Goal: Use online tool/utility: Utilize a website feature to perform a specific function

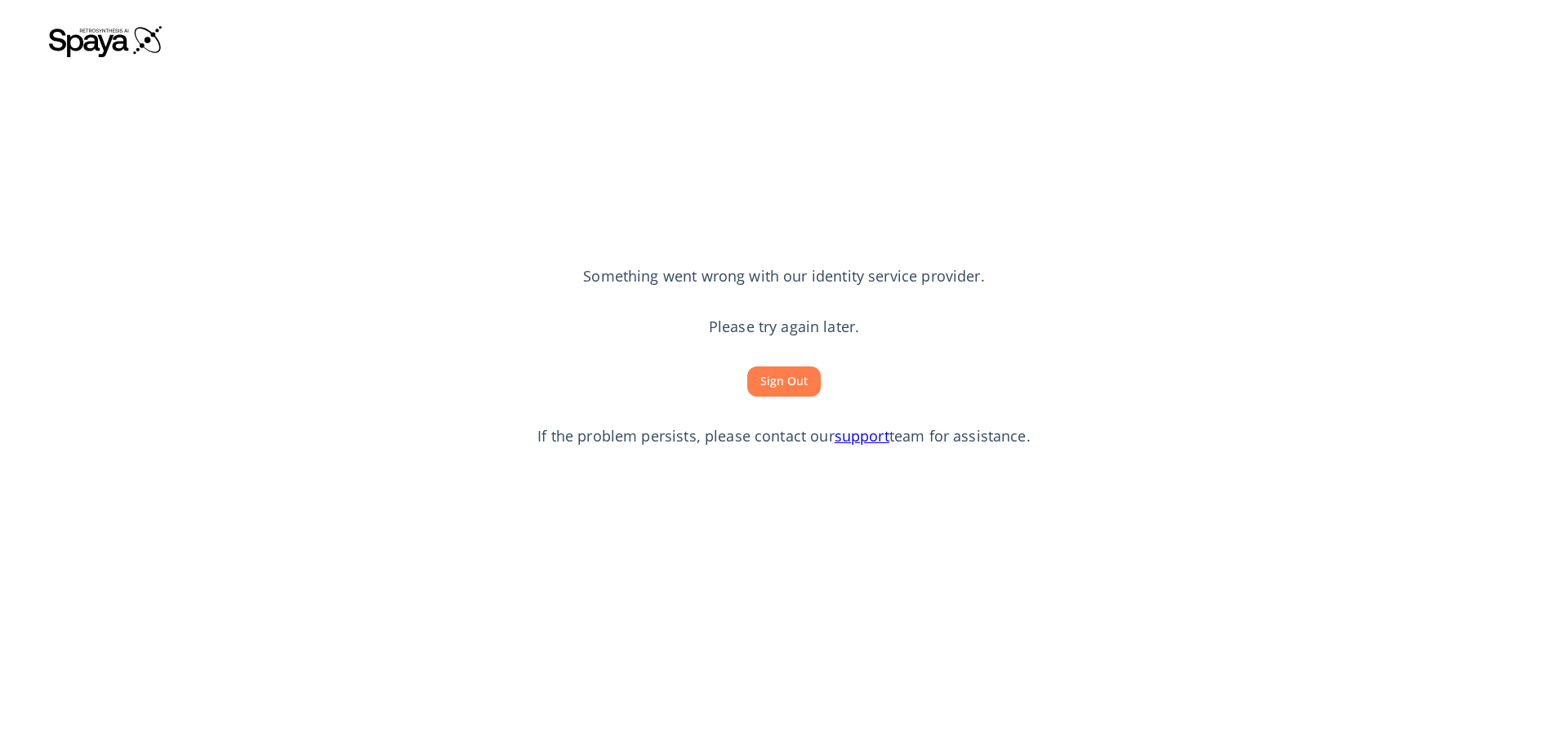
click at [780, 379] on button "Sign Out" at bounding box center [784, 381] width 73 height 31
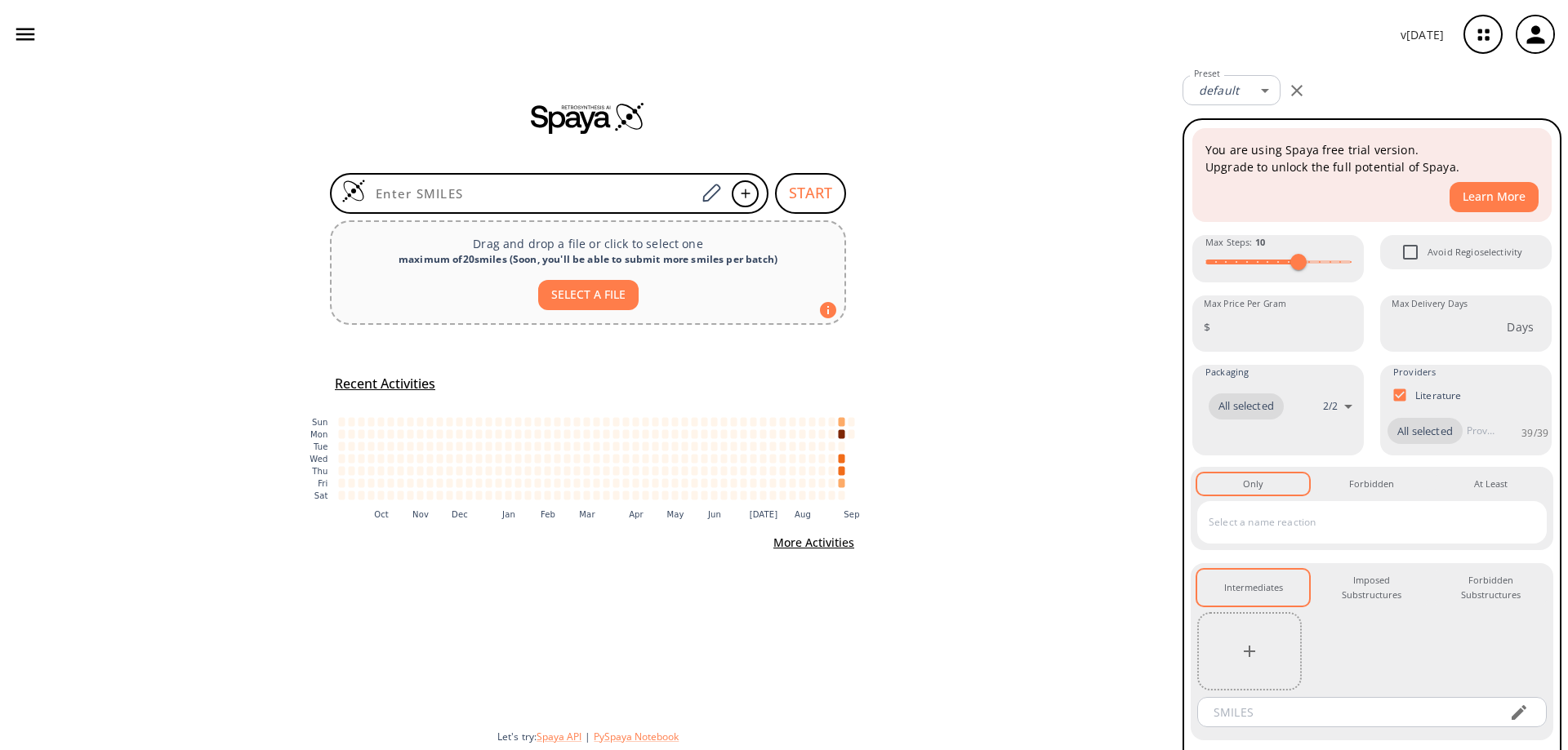
type input "CC(O1)(C)C(C)(C)OB1C2=C(C(OC)=O)C=C(Br)[N]2"
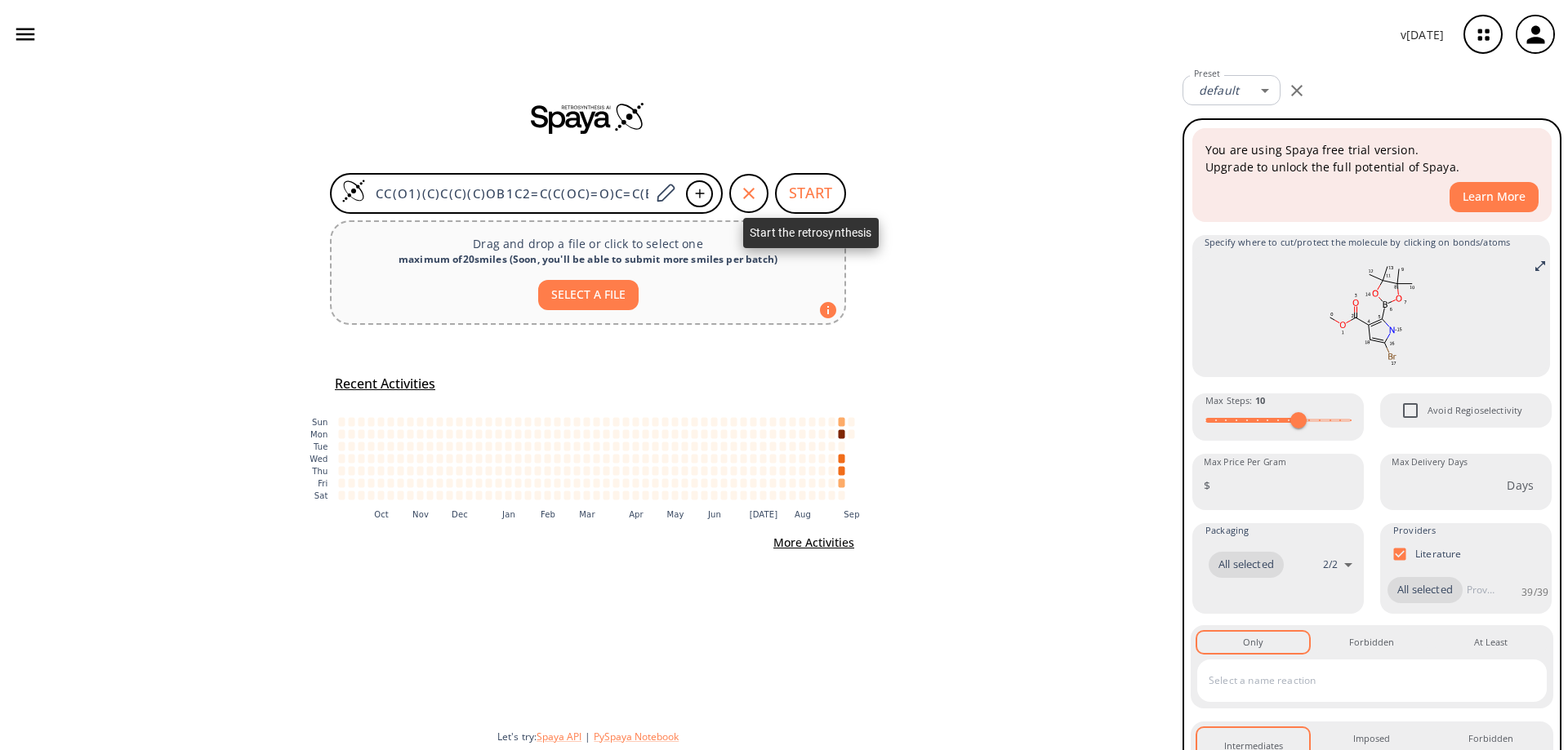
click at [832, 195] on button "START" at bounding box center [811, 192] width 71 height 40
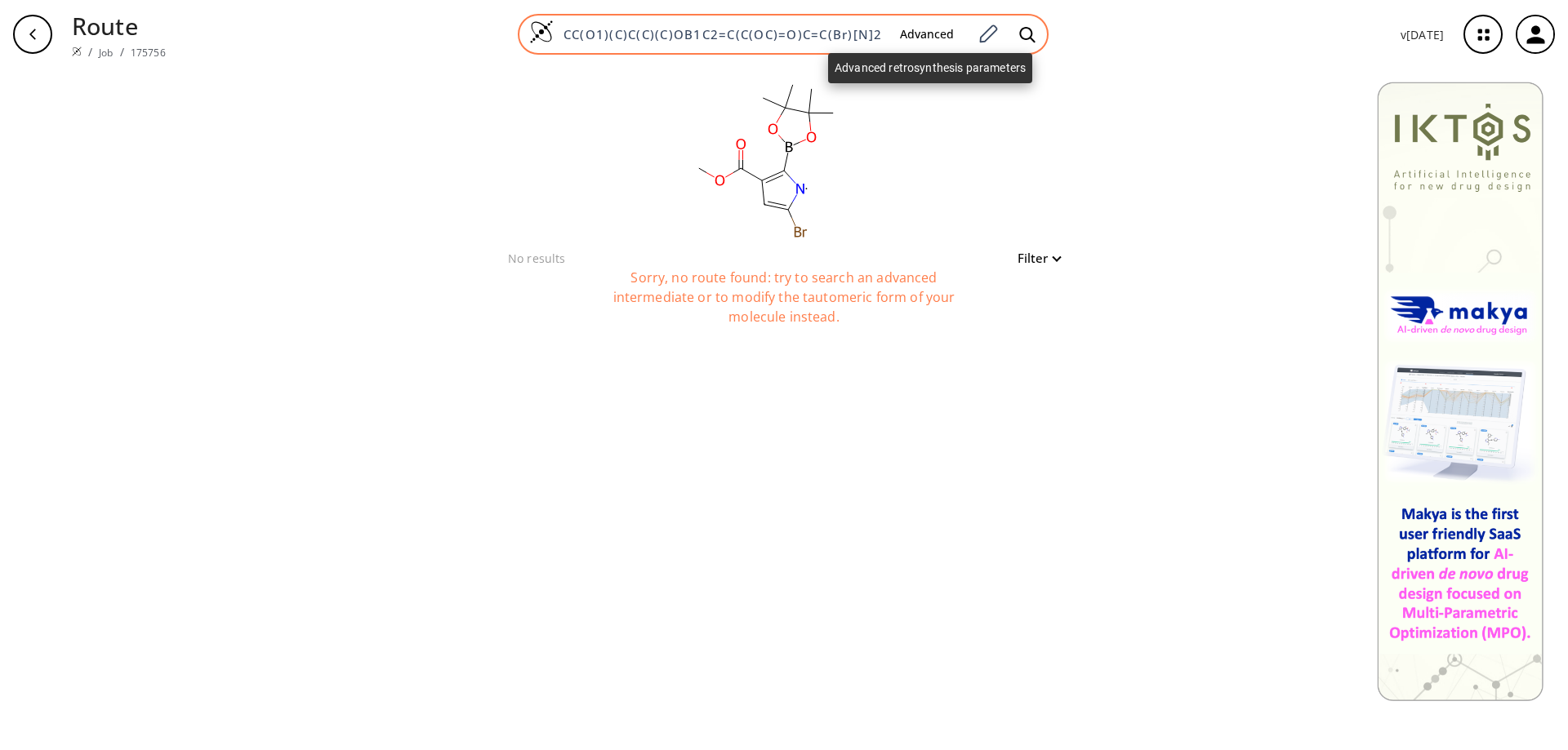
click at [920, 33] on button "Advanced" at bounding box center [926, 35] width 80 height 31
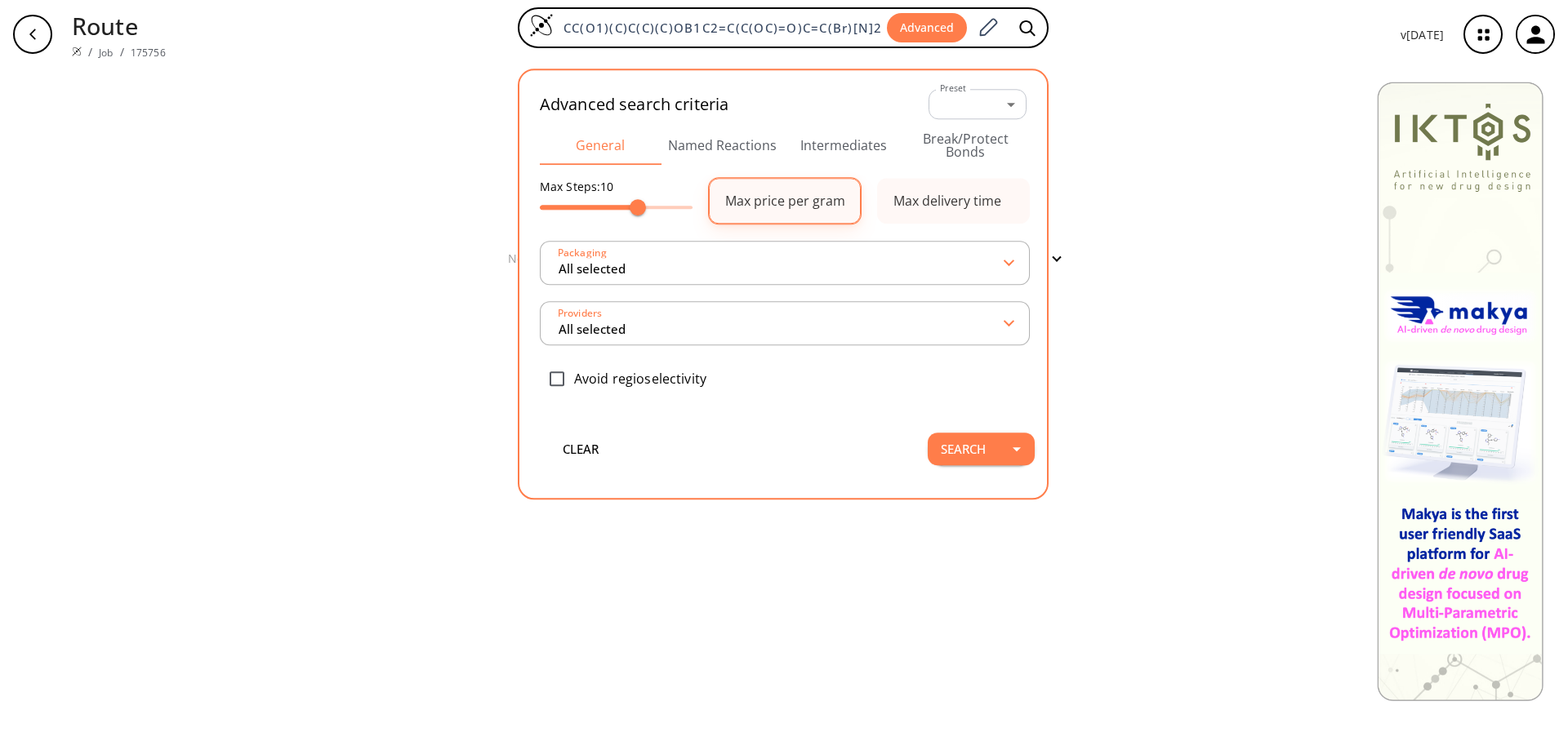
type input "All selected"
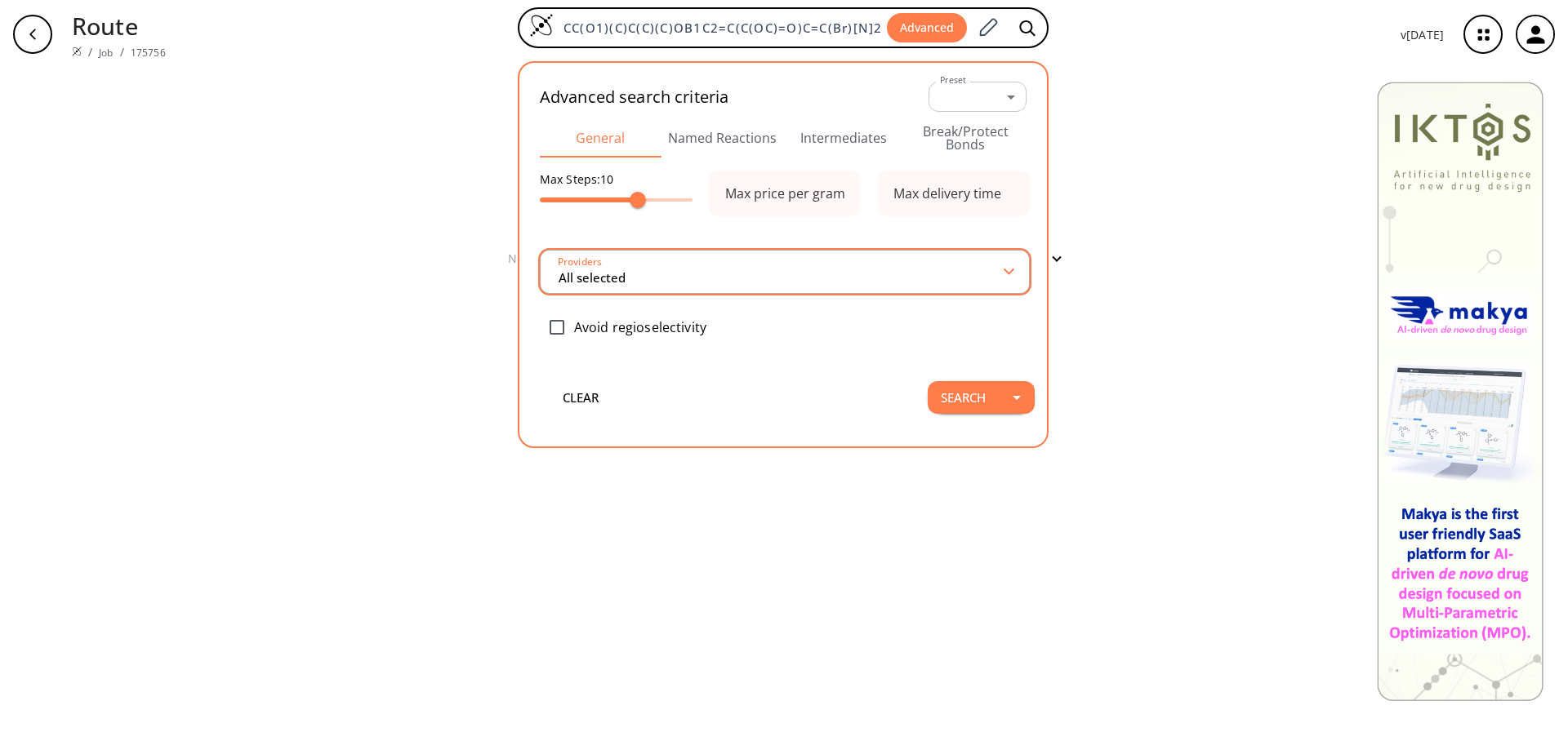
type input "All selected"
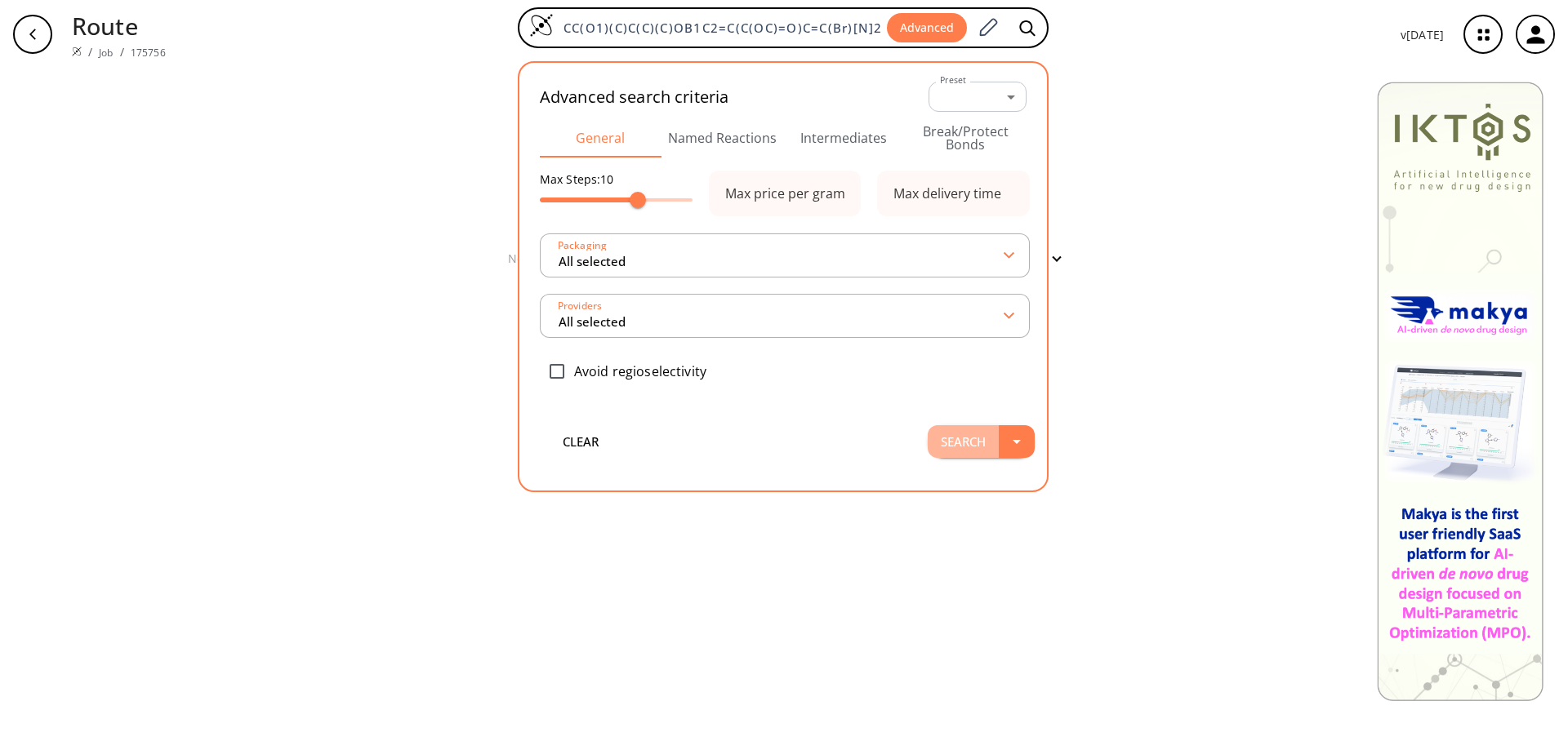
click at [997, 442] on button "Search" at bounding box center [963, 441] width 71 height 33
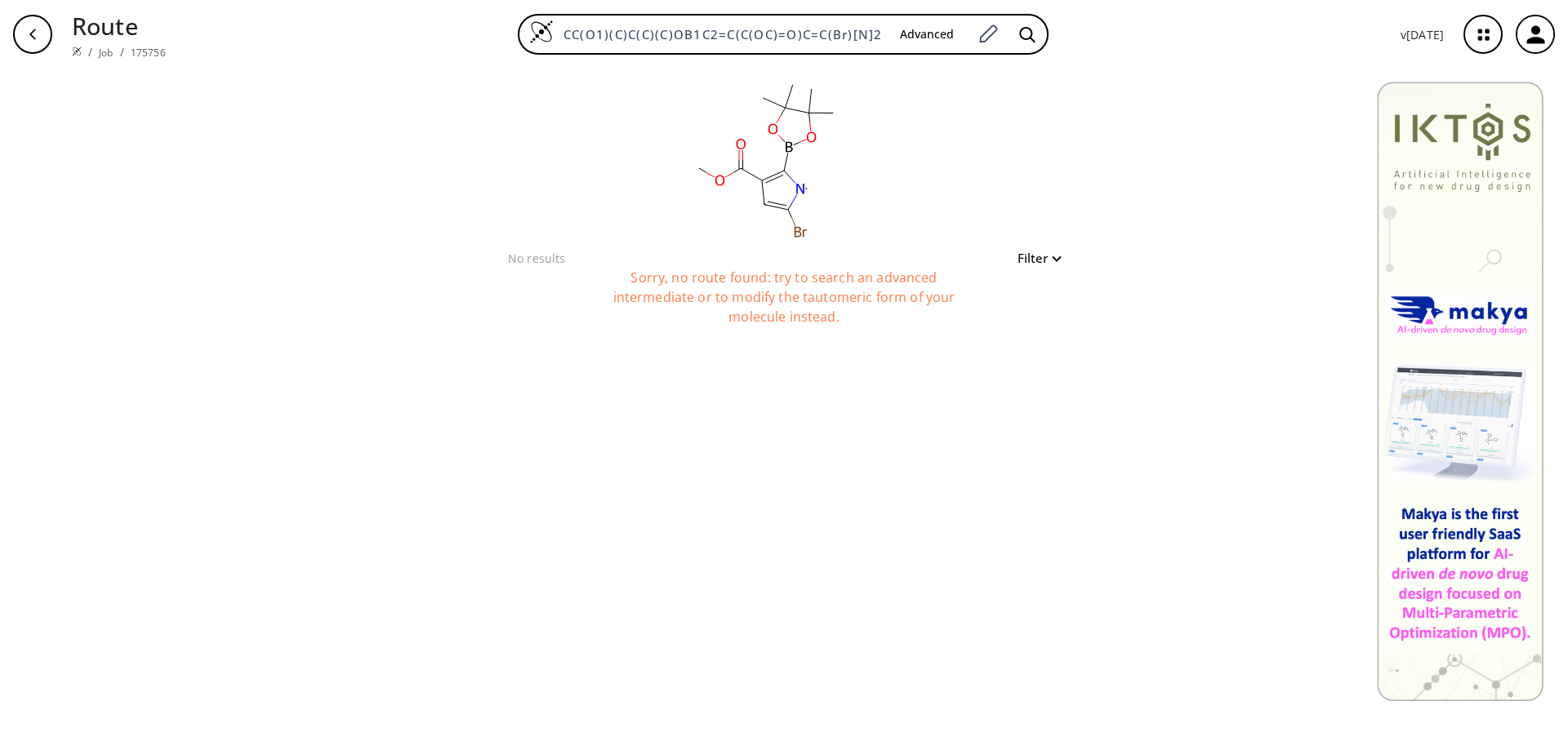
click at [775, 157] on rect at bounding box center [765, 158] width 327 height 180
click at [40, 30] on div "button" at bounding box center [33, 35] width 39 height 39
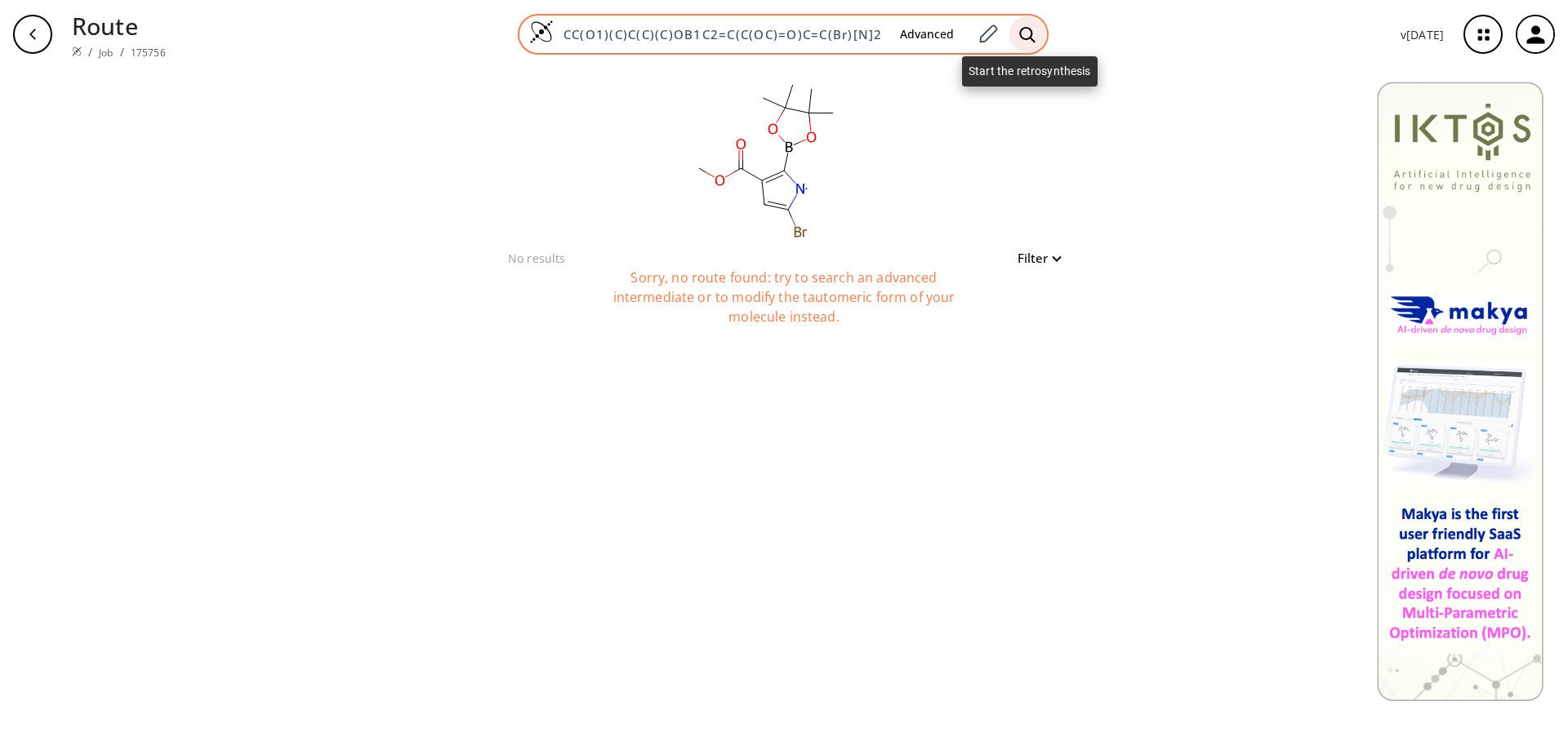
click at [1029, 34] on icon at bounding box center [1027, 34] width 17 height 17
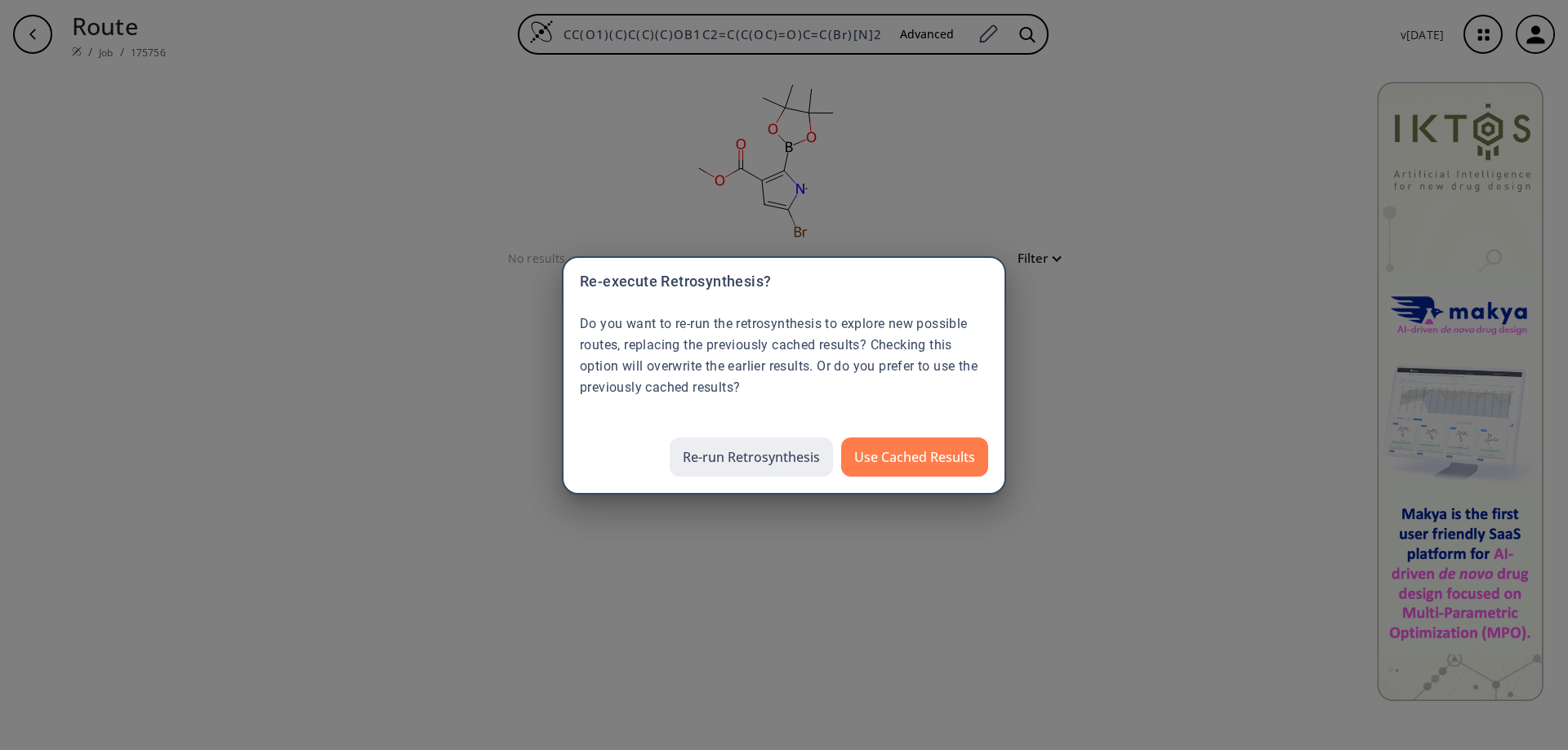
click at [763, 451] on button "Re-run Retrosynthesis" at bounding box center [750, 457] width 163 height 39
